Goal: Transaction & Acquisition: Purchase product/service

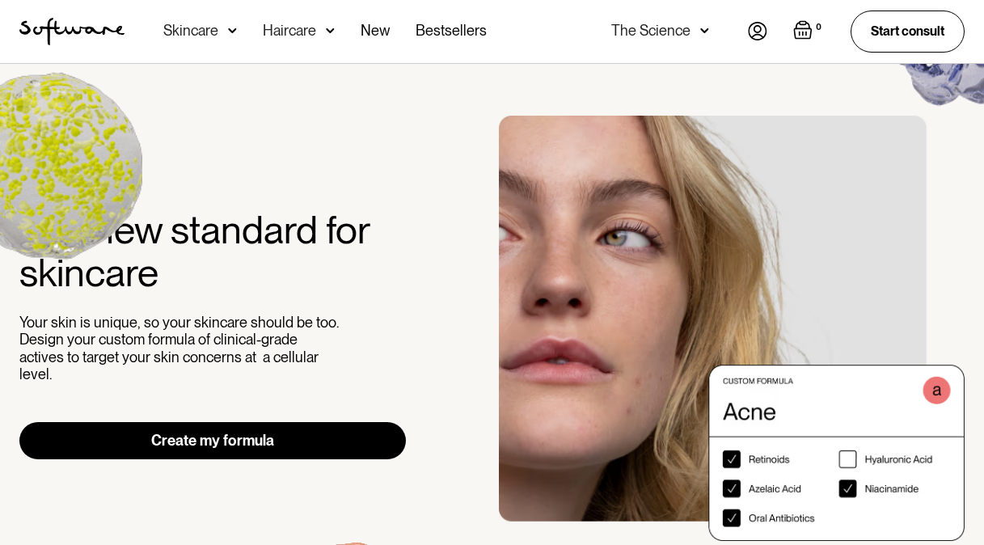
click at [212, 28] on div "Skincare" at bounding box center [190, 31] width 55 height 16
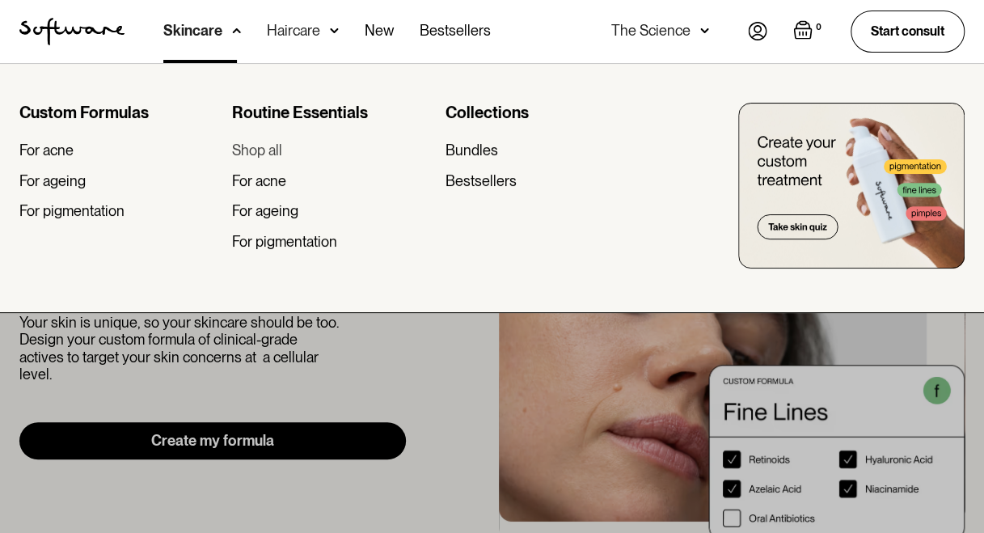
click at [255, 150] on div "Shop all" at bounding box center [257, 151] width 50 height 18
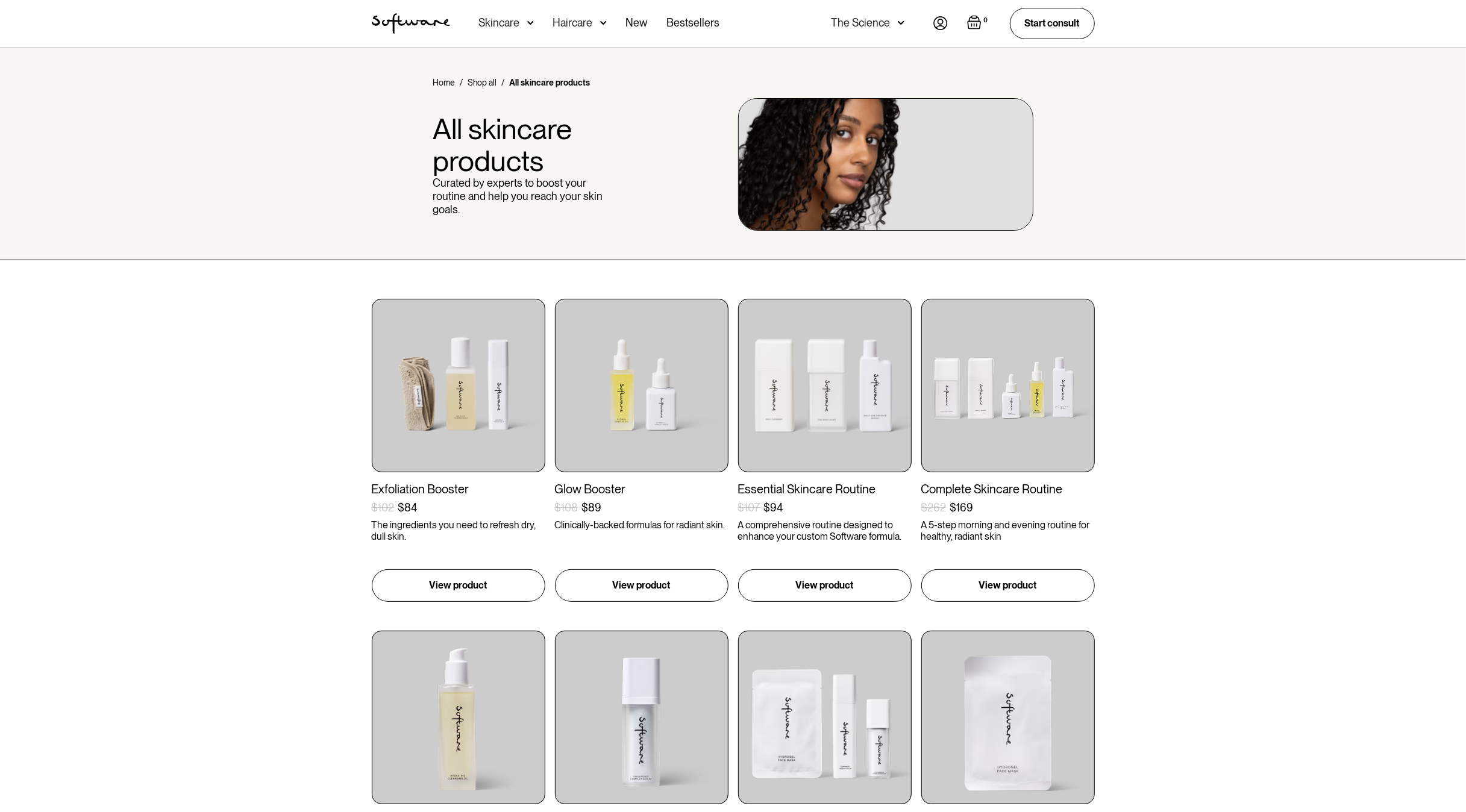
drag, startPoint x: 728, startPoint y: 0, endPoint x: 162, endPoint y: 505, distance: 758.5
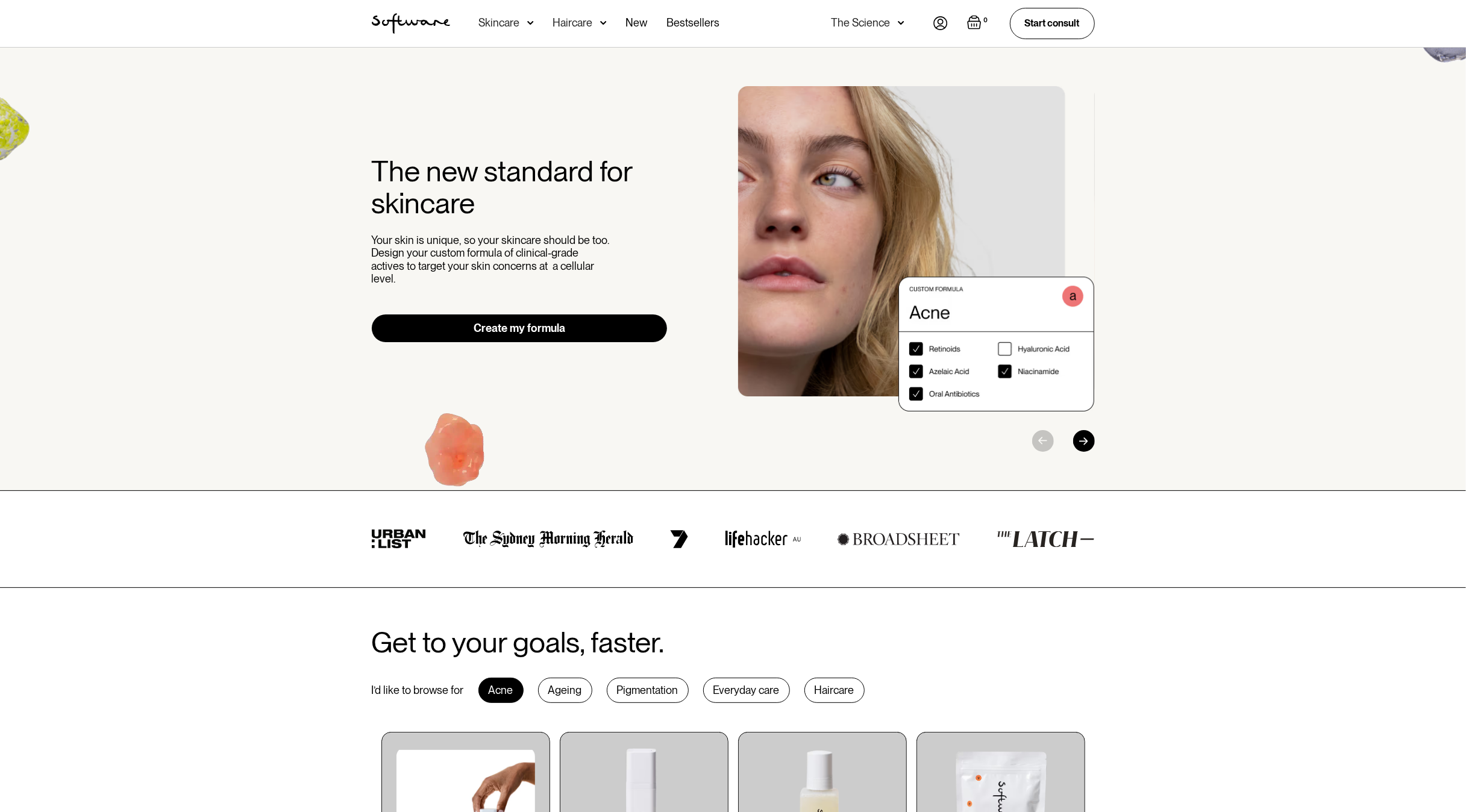
click at [502, 24] on div "Skincare" at bounding box center [499, 23] width 41 height 12
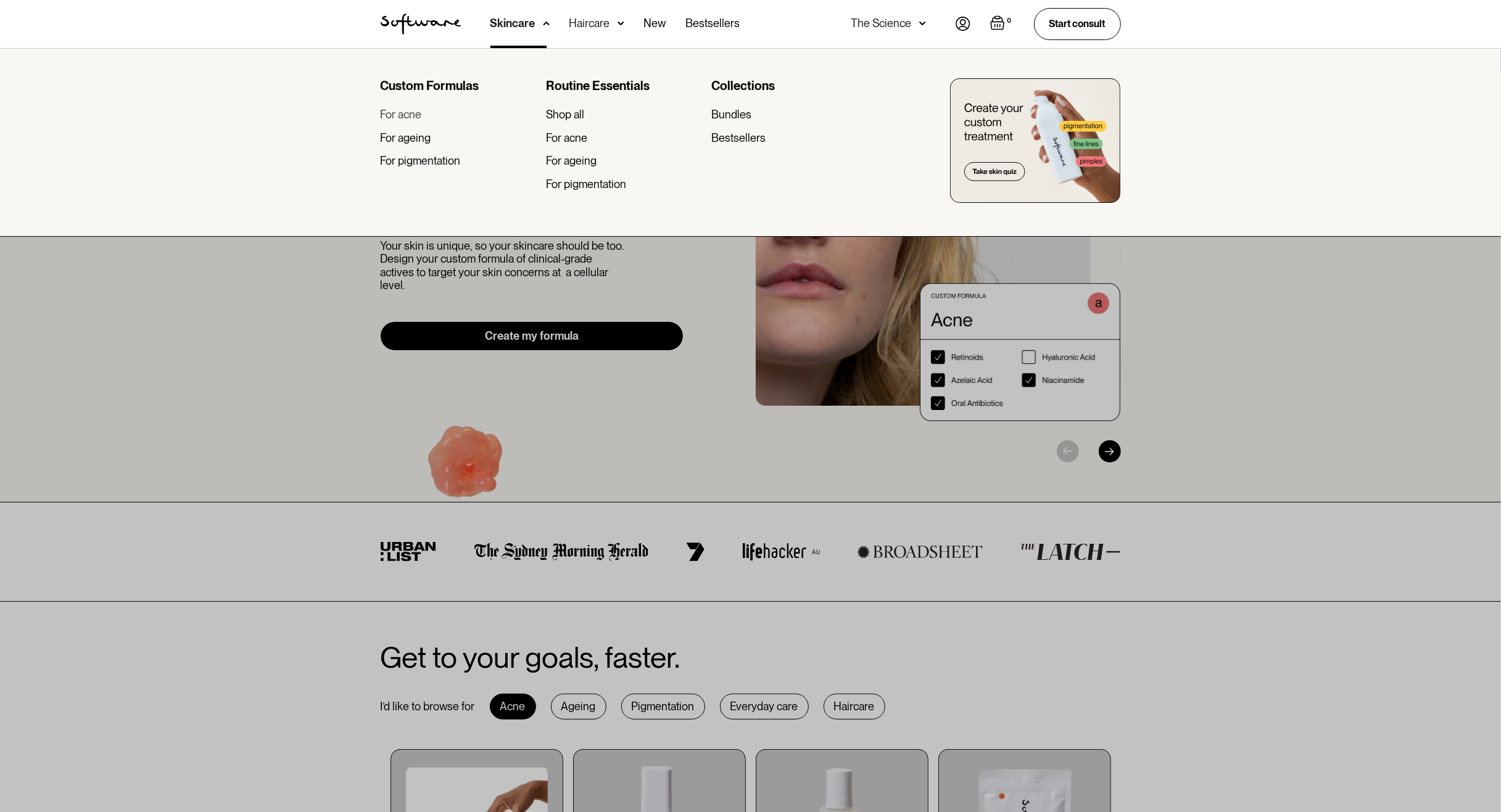
click at [413, 112] on div "For acne" at bounding box center [401, 115] width 41 height 14
